Goal: Task Accomplishment & Management: Manage account settings

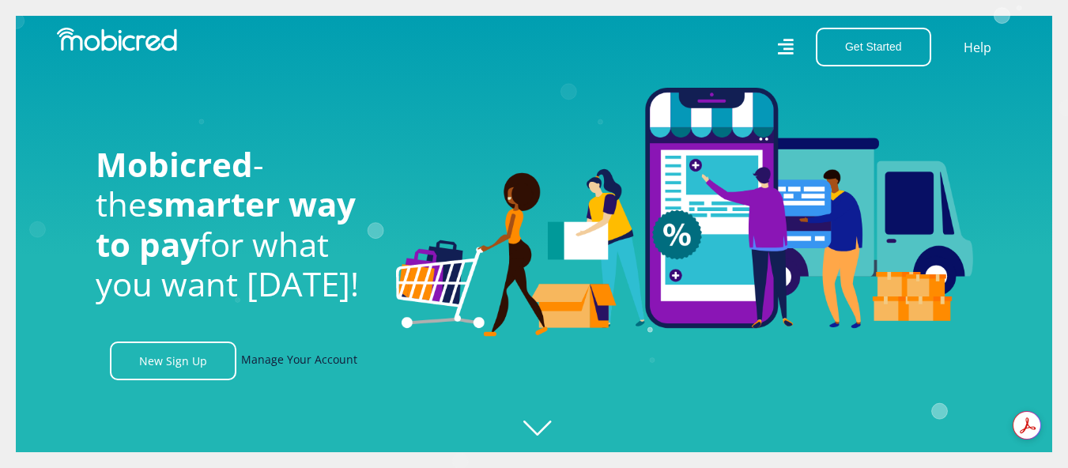
click at [313, 373] on link "Manage Your Account" at bounding box center [299, 361] width 116 height 39
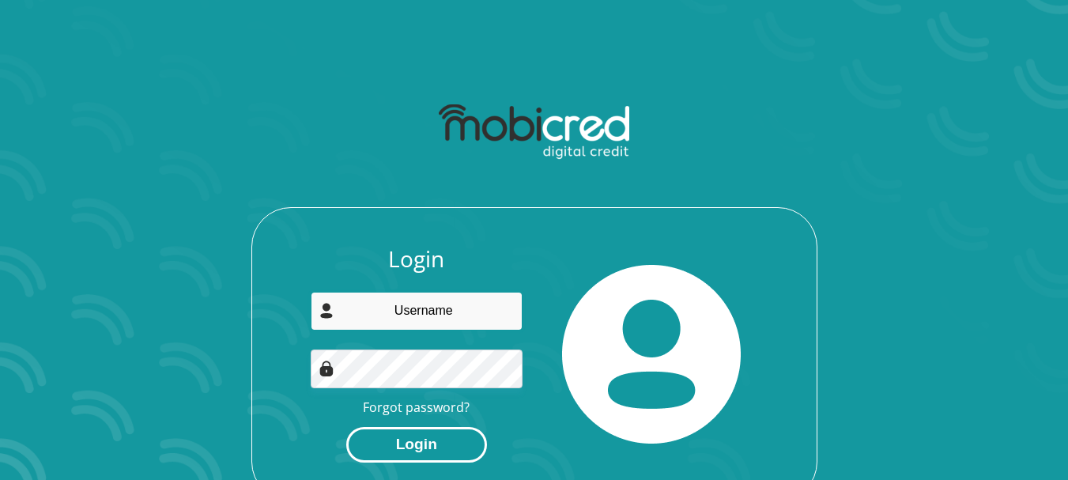
type input "[EMAIL_ADDRESS][DOMAIN_NAME]"
click at [406, 430] on button "Login" at bounding box center [416, 445] width 141 height 36
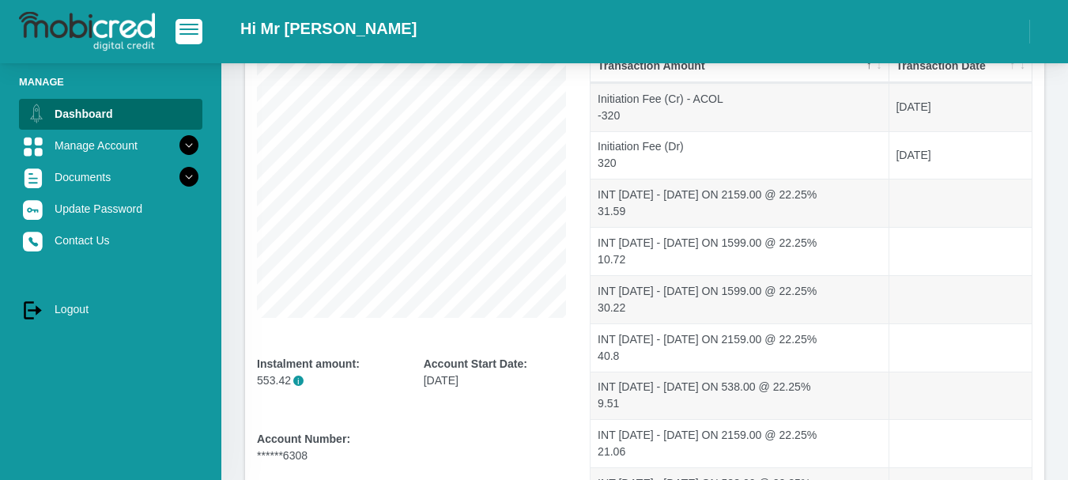
scroll to position [178, 0]
